Goal: Task Accomplishment & Management: Use online tool/utility

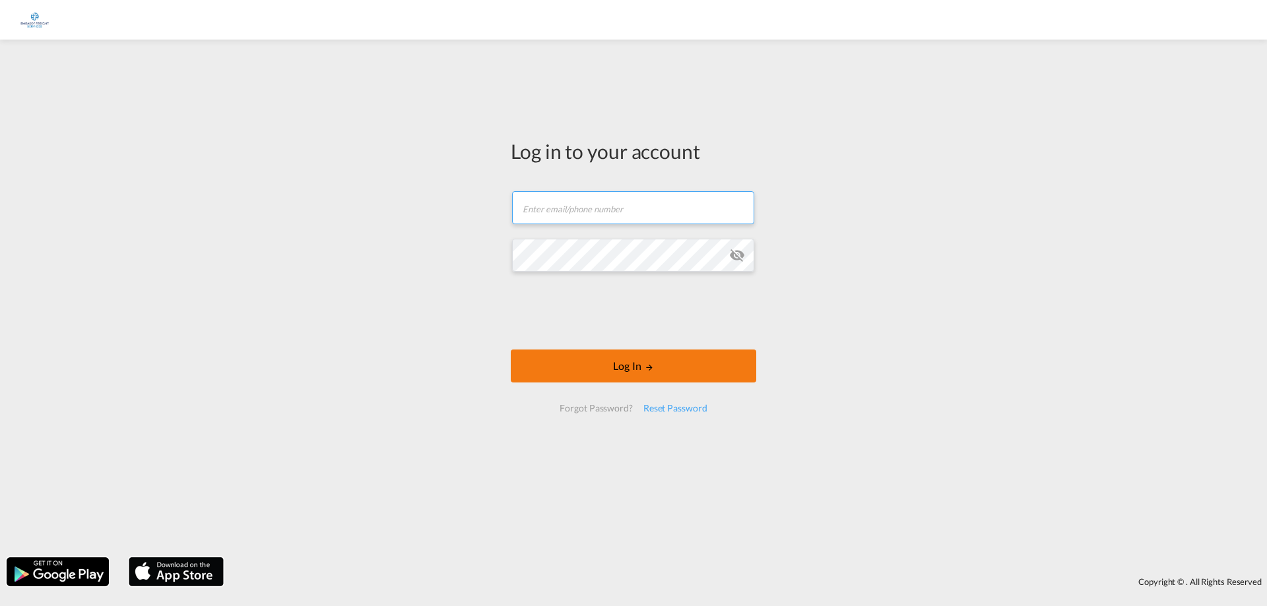
type input "[EMAIL_ADDRESS][DOMAIN_NAME]"
click at [615, 366] on button "Log In" at bounding box center [633, 366] width 245 height 33
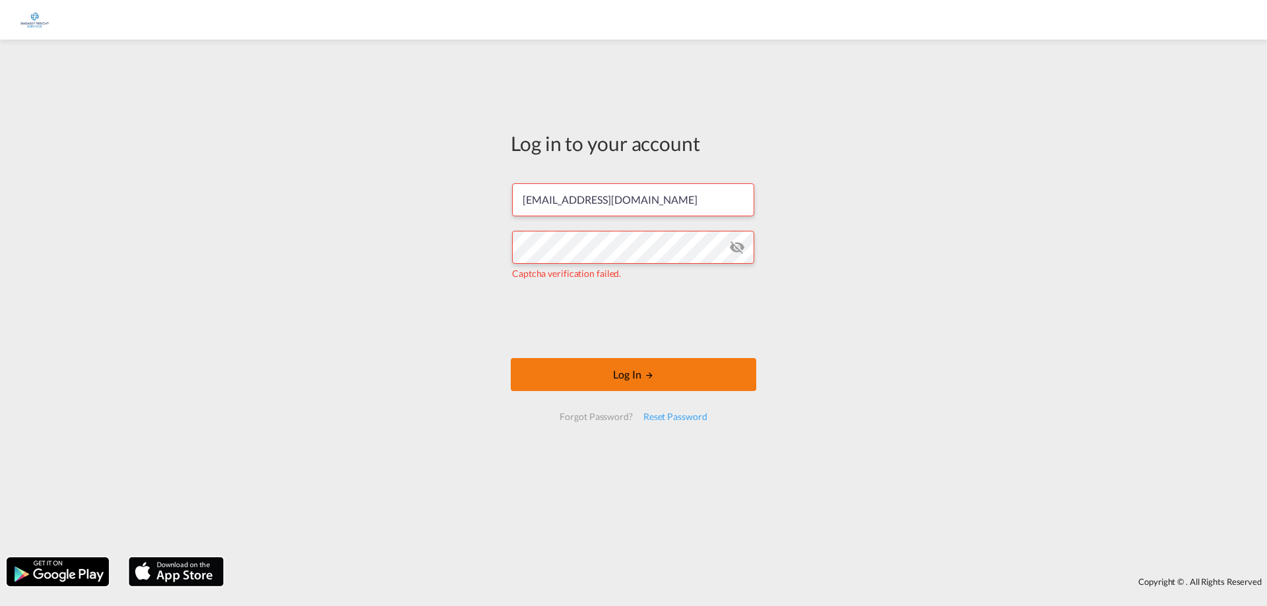
click at [676, 366] on button "Log In" at bounding box center [633, 374] width 245 height 33
click at [740, 251] on md-icon "icon-eye-off" at bounding box center [737, 248] width 16 height 16
click at [634, 370] on button "Log In" at bounding box center [633, 374] width 245 height 33
click at [606, 374] on button "Log In" at bounding box center [633, 374] width 245 height 33
